Goal: Check status

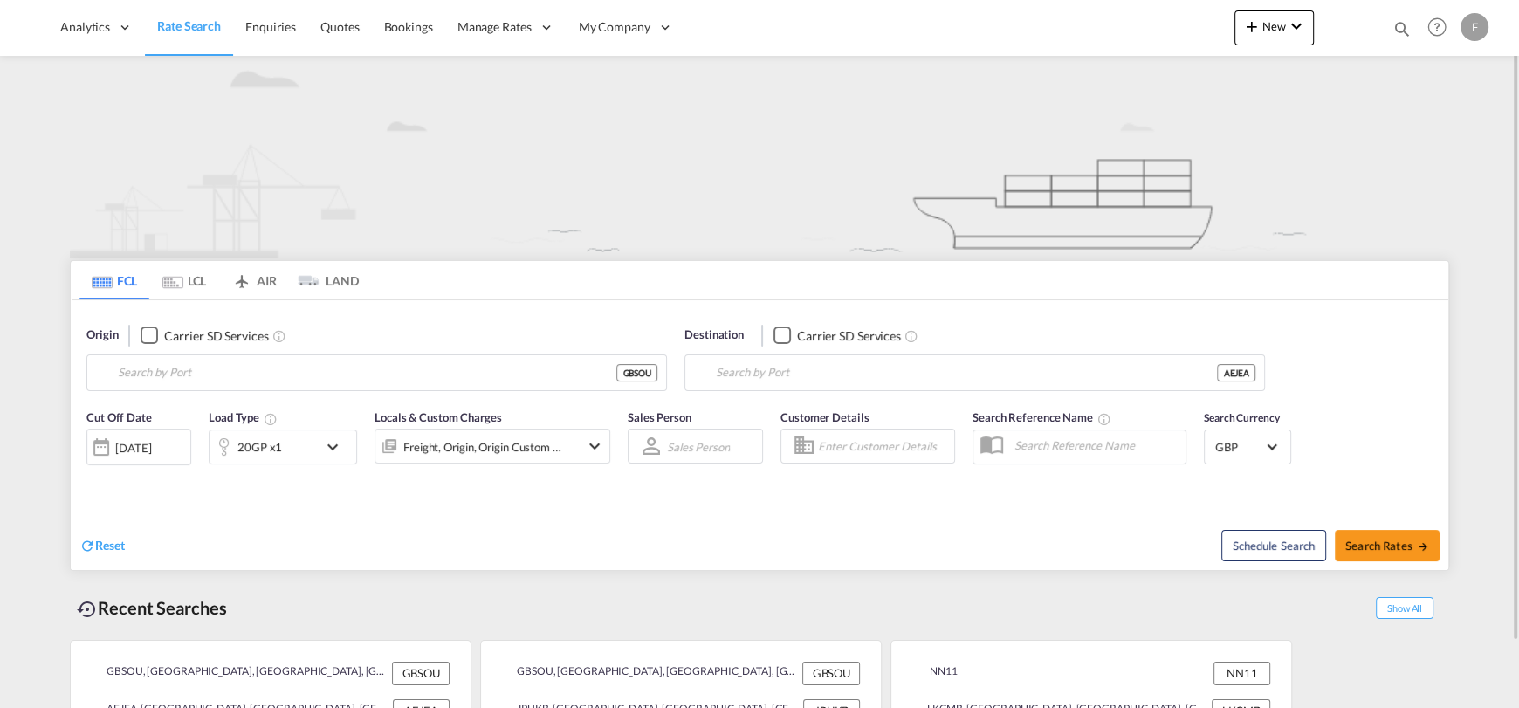
type input "[GEOGRAPHIC_DATA], GBSOU"
type input "[GEOGRAPHIC_DATA], [GEOGRAPHIC_DATA]"
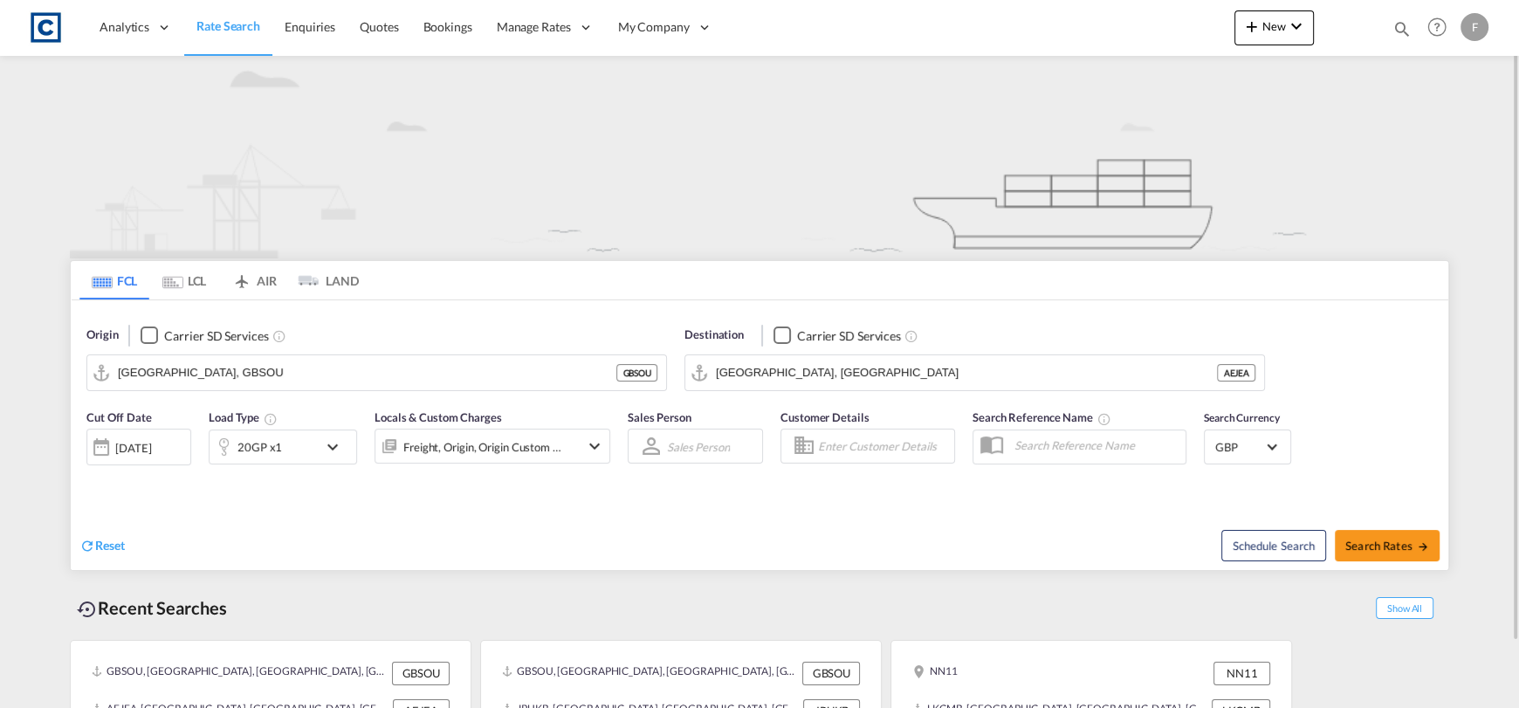
click at [1397, 41] on div at bounding box center [1401, 32] width 19 height 26
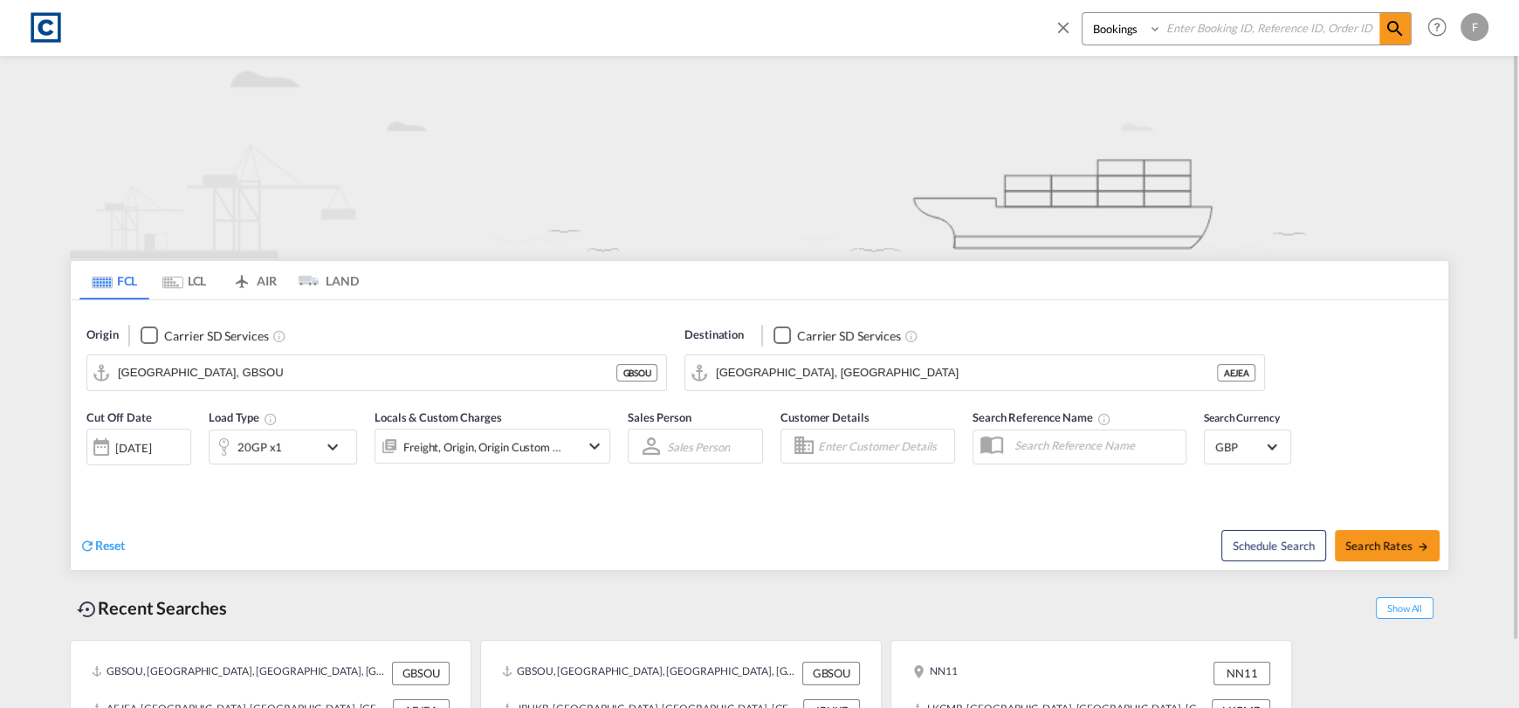
click at [1290, 27] on input at bounding box center [1270, 28] width 217 height 31
paste input "CAD000009476"
type input "CAD000009476"
click at [1107, 33] on select "Bookings Quotes Enquiries" at bounding box center [1123, 28] width 83 height 31
select select "Quotes"
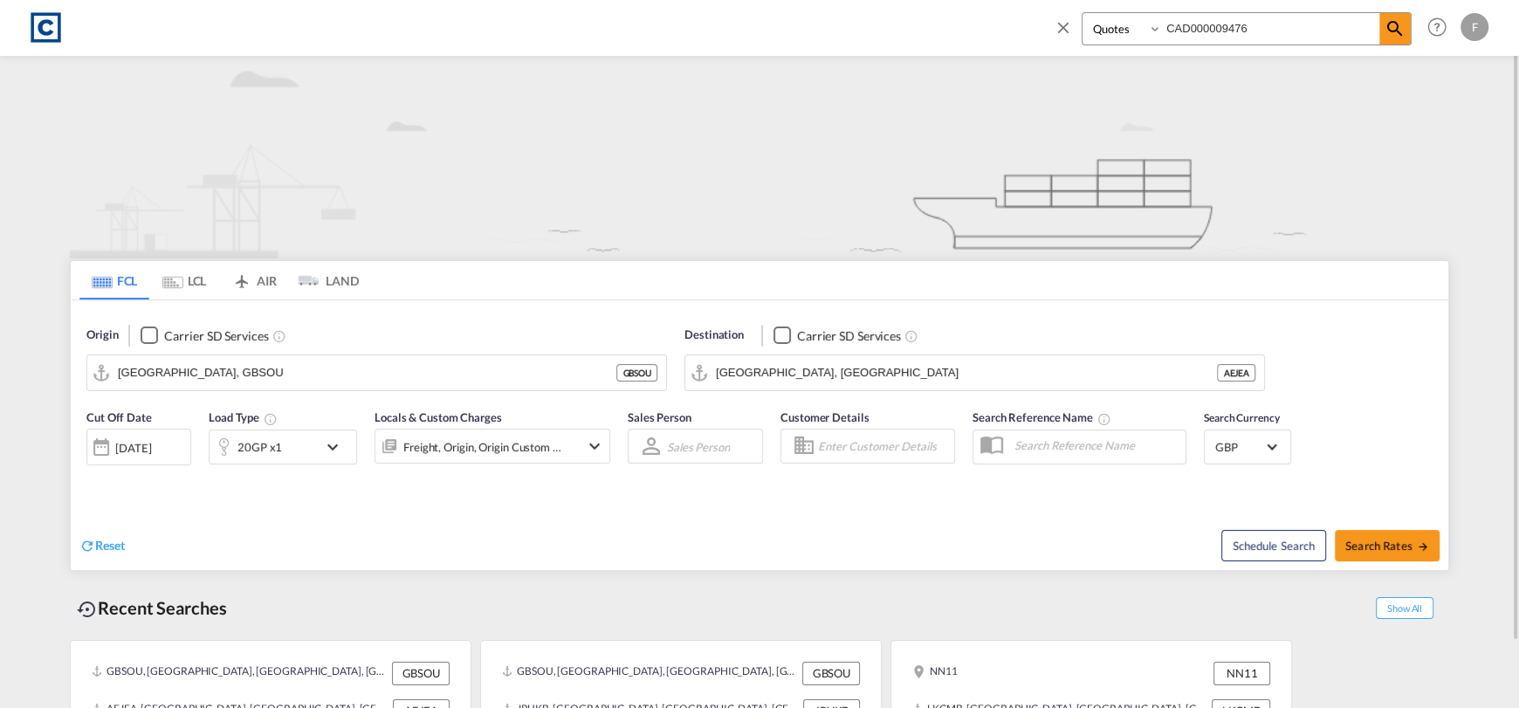
click at [1082, 13] on select "Bookings Quotes Enquiries" at bounding box center [1123, 28] width 83 height 31
click at [1387, 33] on md-icon "icon-magnify" at bounding box center [1394, 28] width 21 height 21
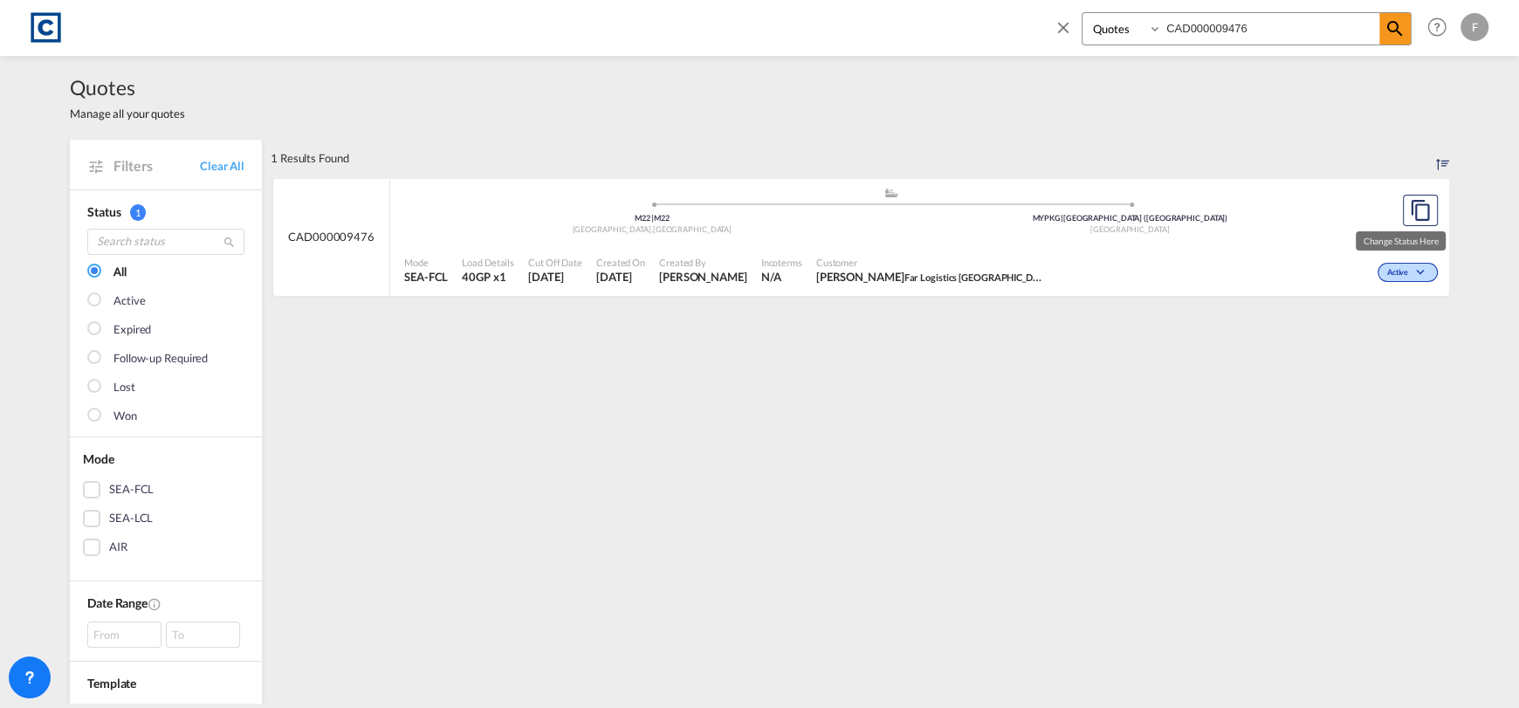
click at [1413, 271] on md-icon "icon-chevron-down" at bounding box center [1422, 273] width 21 height 10
click at [1366, 343] on span "Won" at bounding box center [1374, 347] width 45 height 19
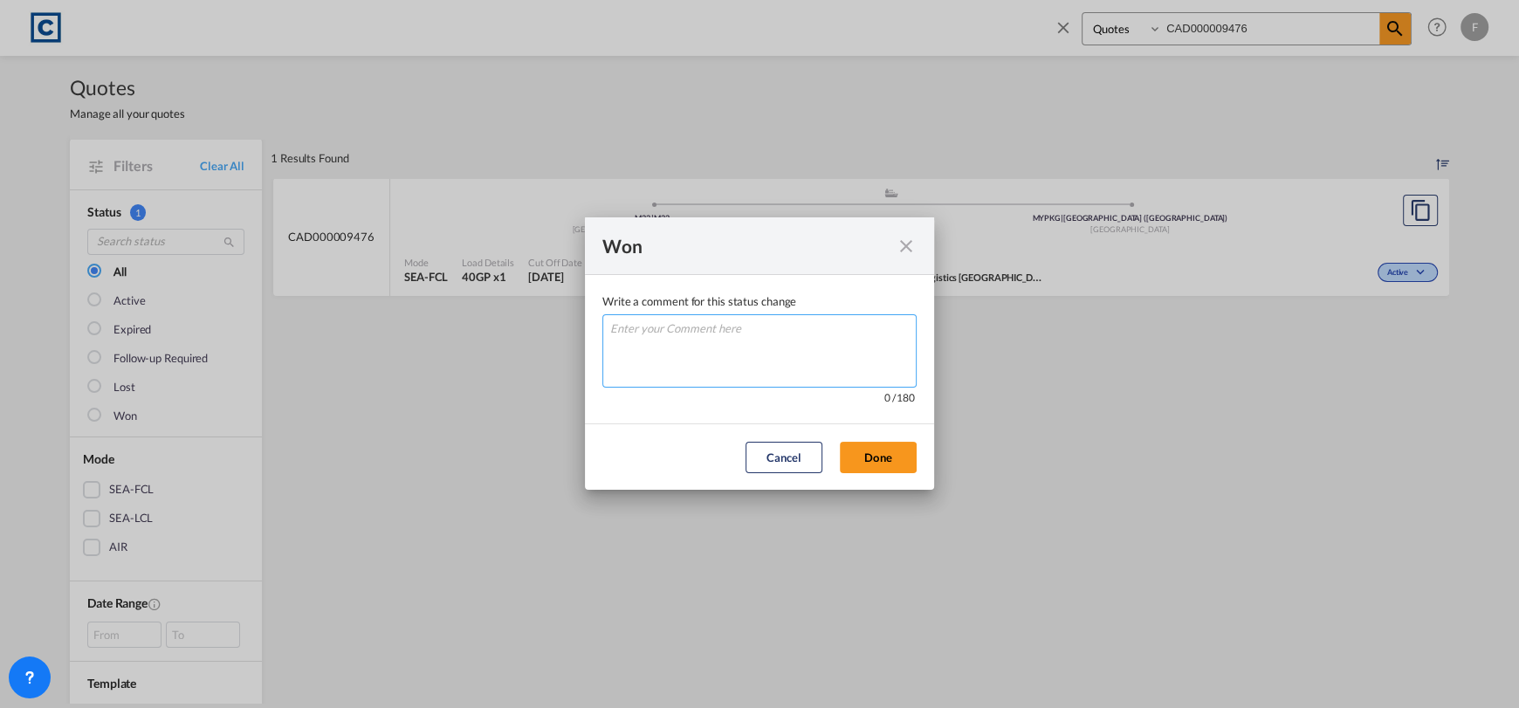
click at [687, 340] on textarea "Write a comment ..." at bounding box center [759, 350] width 314 height 73
type textarea "W"
click at [900, 457] on button "Done" at bounding box center [878, 457] width 77 height 31
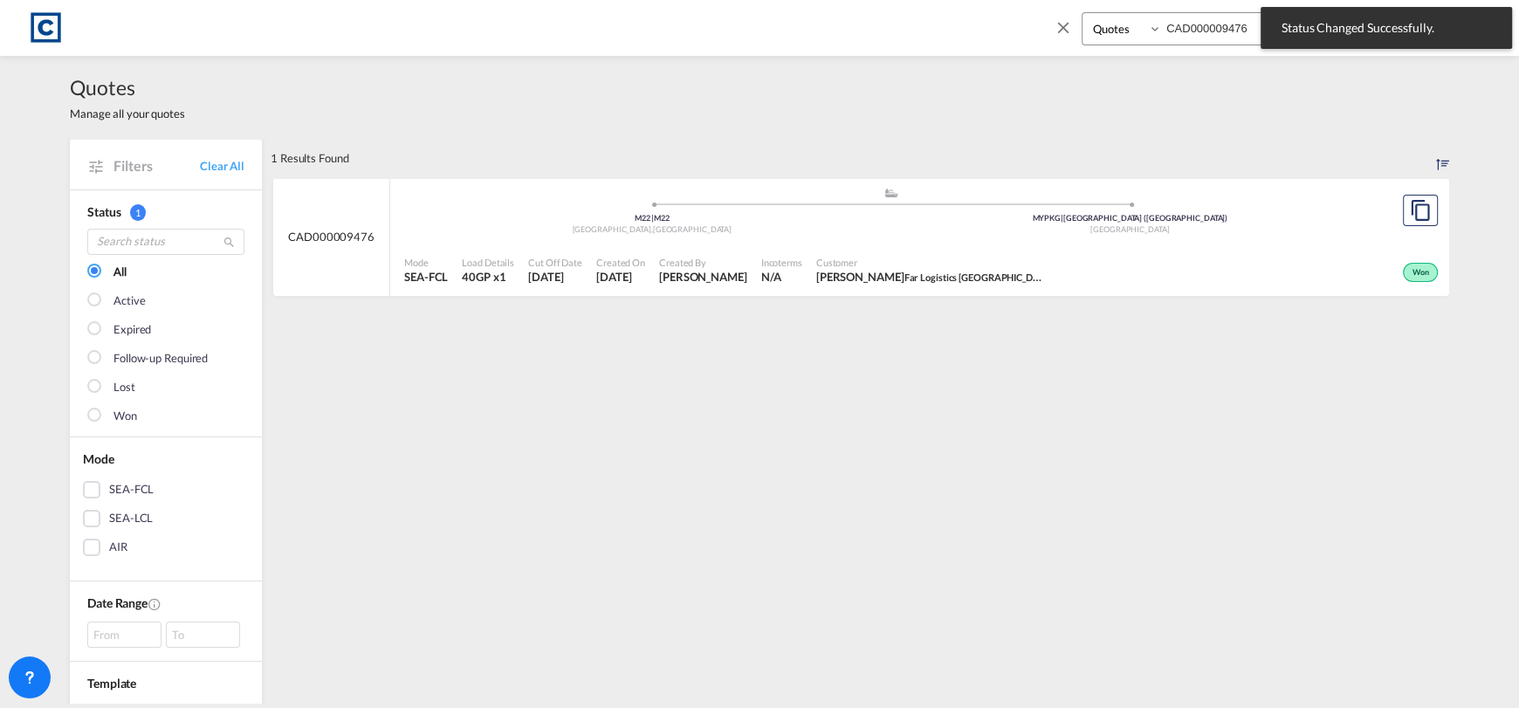
click at [1071, 266] on div "Won" at bounding box center [1246, 271] width 392 height 44
